Goal: Task Accomplishment & Management: Manage account settings

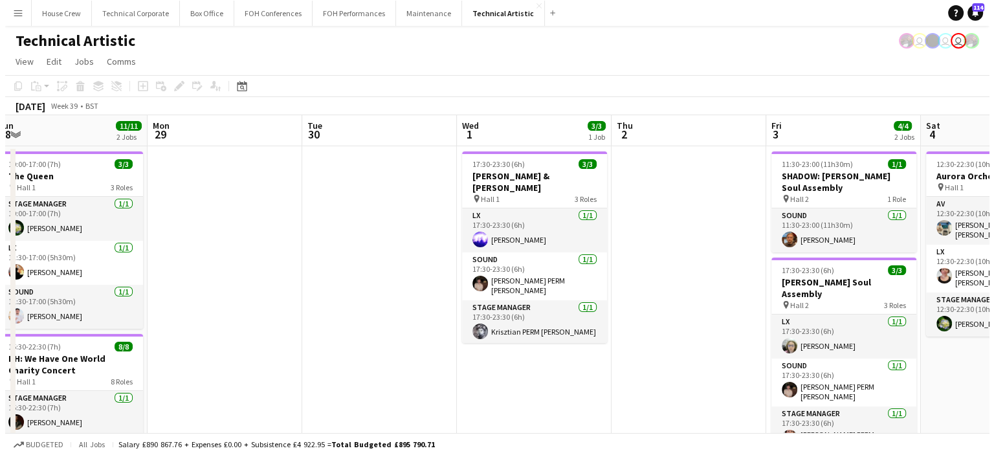
scroll to position [0, 267]
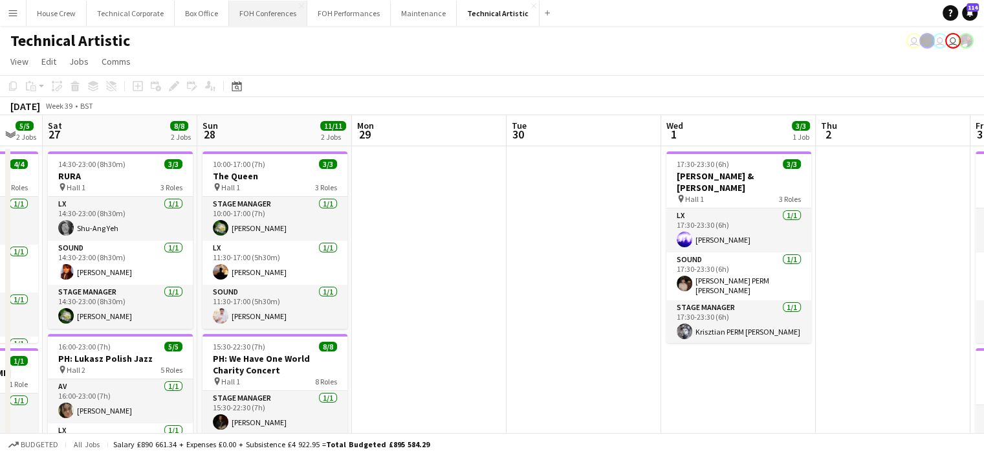
click at [239, 18] on button "FOH Conferences Close" at bounding box center [268, 13] width 78 height 25
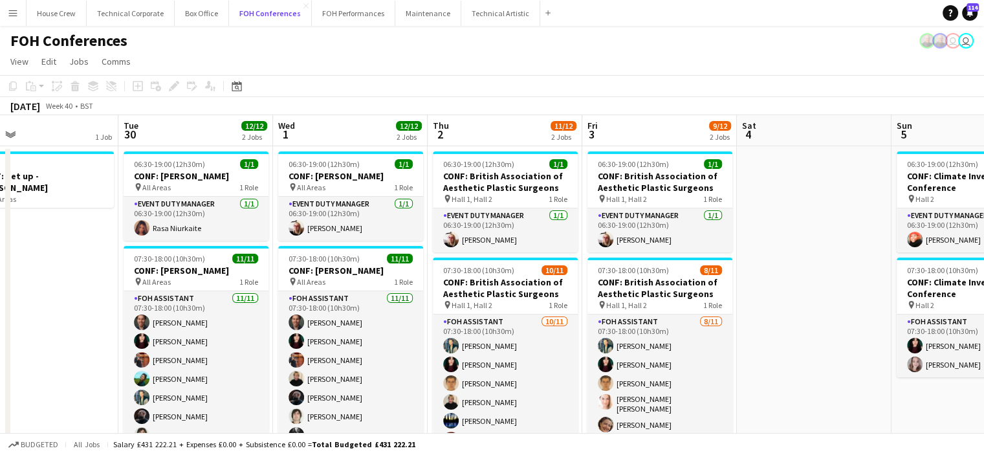
scroll to position [0, 503]
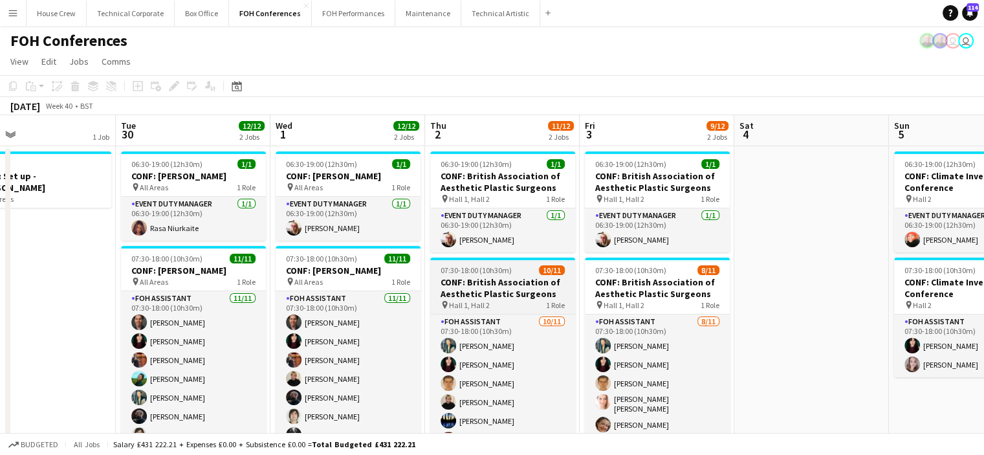
click at [492, 298] on h3 "CONF: British Association of Aesthetic Plastic Surgeons" at bounding box center [502, 287] width 145 height 23
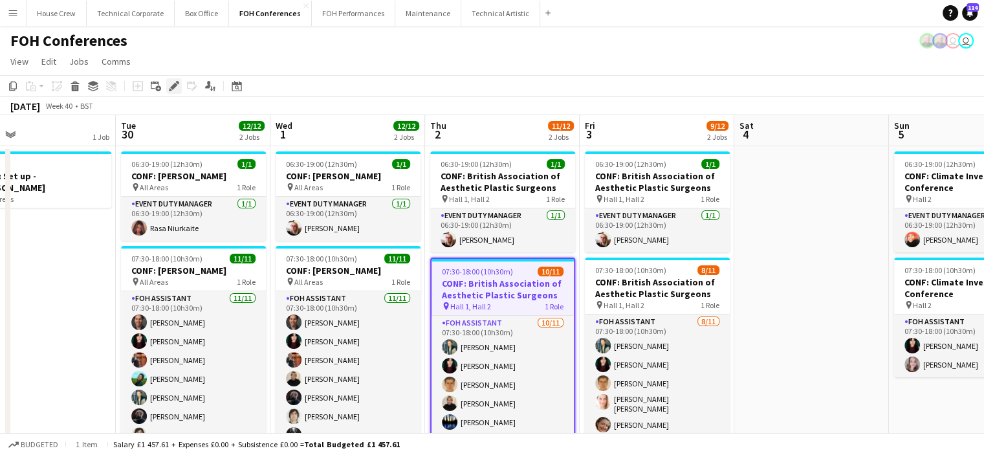
click at [171, 83] on icon "Edit" at bounding box center [174, 86] width 10 height 10
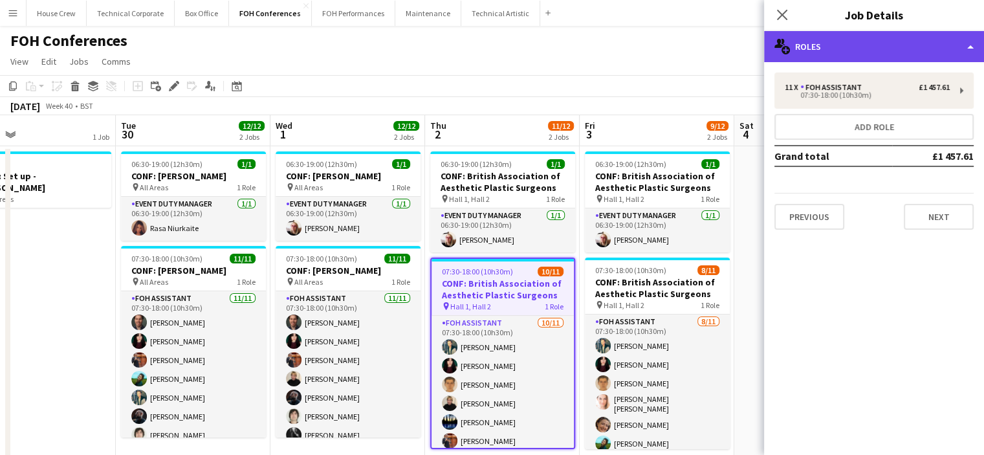
click at [859, 56] on div "multiple-users-add Roles" at bounding box center [874, 46] width 220 height 31
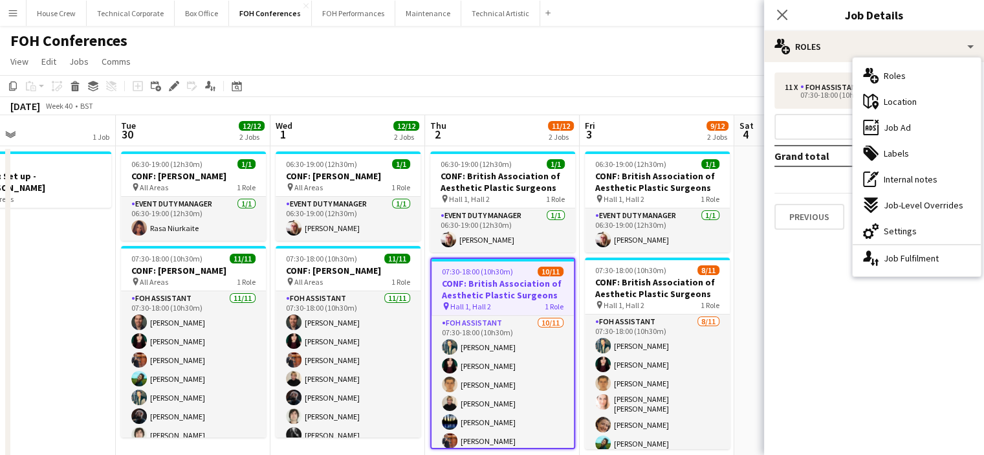
click at [796, 325] on mat-expansion-panel "pencil3 General details 11 x FOH Assistant £1 457.61 07:30-18:00 (10h30m) Add r…" at bounding box center [874, 258] width 220 height 393
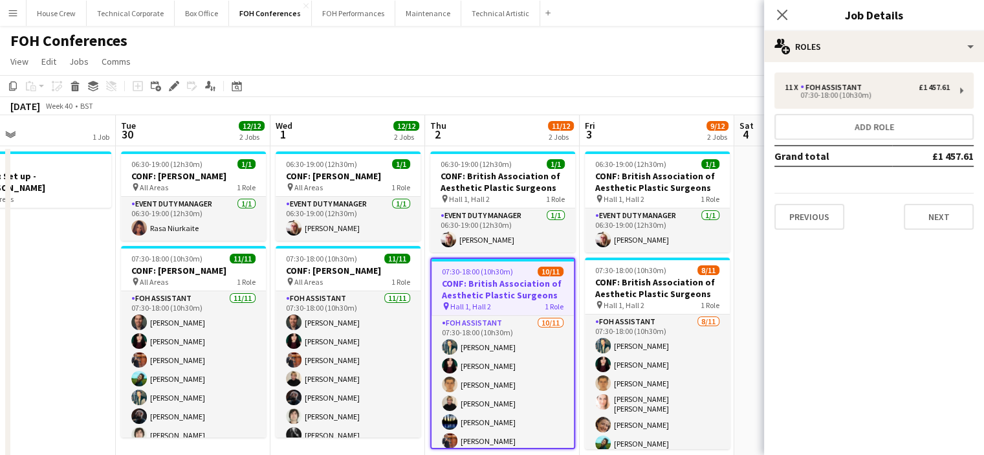
click at [584, 84] on app-toolbar "Copy Paste Paste Ctrl+V Paste with crew Ctrl+Shift+V Paste linked Job [GEOGRAPH…" at bounding box center [492, 86] width 984 height 22
